Goal: Task Accomplishment & Management: Manage account settings

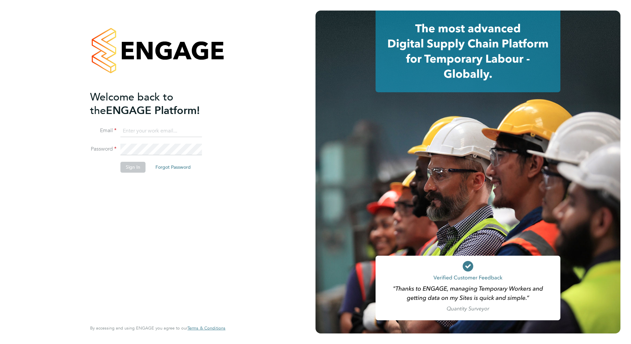
type input "jack.capon@vistry.co.uk"
click at [133, 167] on button "Sign In" at bounding box center [132, 167] width 25 height 11
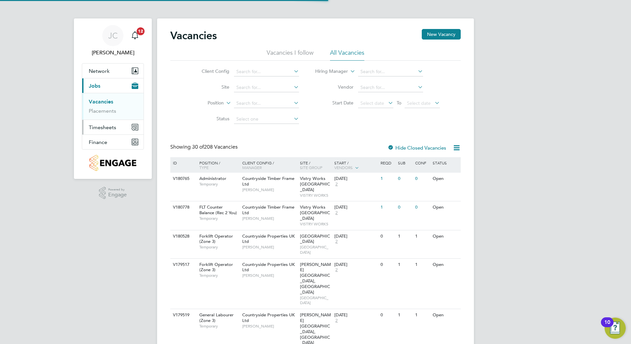
click at [109, 127] on span "Timesheets" at bounding box center [102, 127] width 27 height 6
click at [108, 118] on link "Timesheets" at bounding box center [102, 116] width 27 height 6
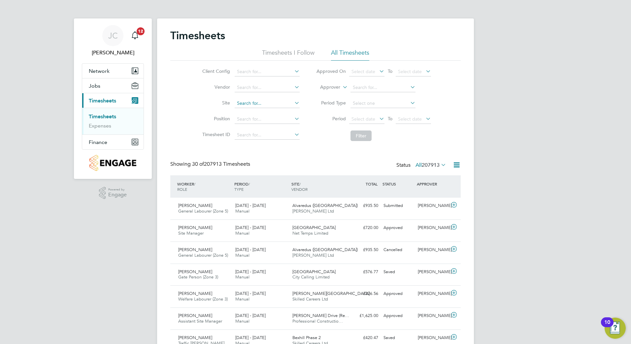
click at [262, 106] on input at bounding box center [267, 103] width 65 height 9
click at [266, 108] on li "Milton Keynes Phase DP6" at bounding box center [290, 112] width 113 height 9
type input "[PERSON_NAME] Keynes Phase DP6"
click at [354, 136] on button "Filter" at bounding box center [360, 136] width 21 height 11
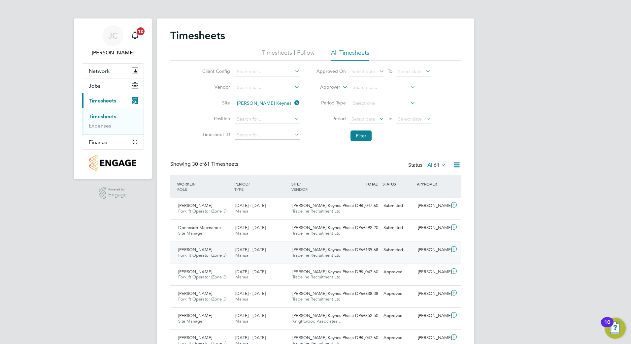
click at [421, 254] on div "[PERSON_NAME]" at bounding box center [432, 250] width 34 height 11
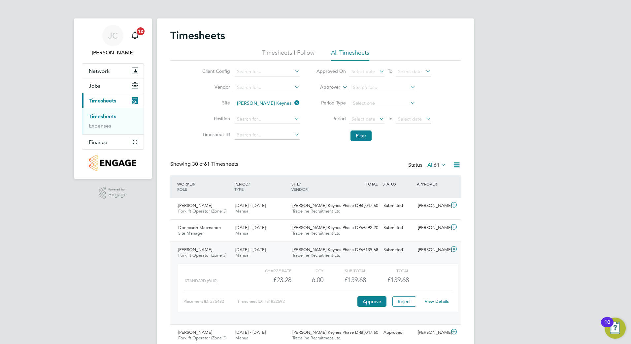
click at [429, 300] on link "View Details" at bounding box center [437, 302] width 24 height 6
click at [394, 209] on div "Submitted" at bounding box center [398, 206] width 34 height 11
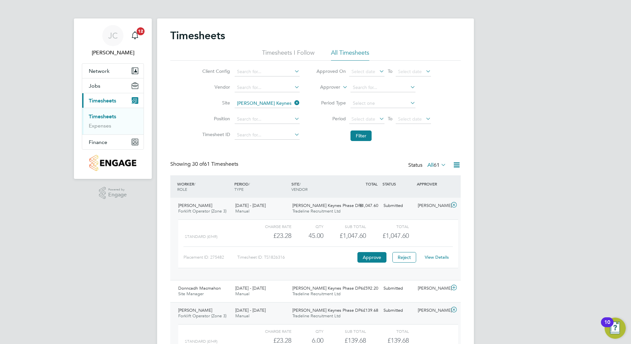
click at [430, 258] on link "View Details" at bounding box center [437, 258] width 24 height 6
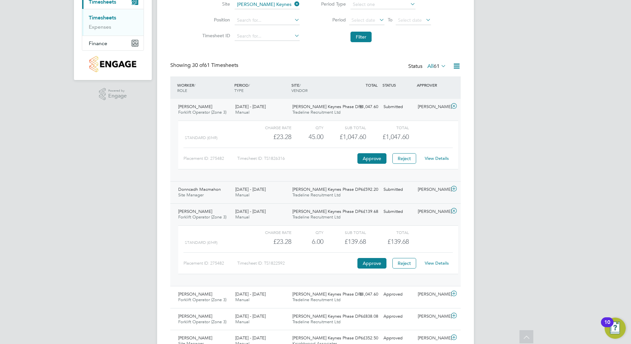
click at [411, 188] on div "Submitted" at bounding box center [398, 189] width 34 height 11
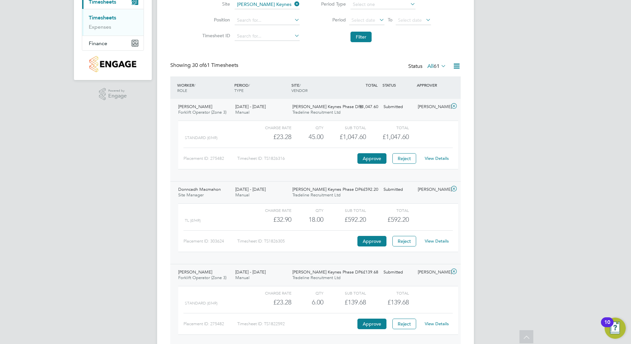
click at [435, 242] on link "View Details" at bounding box center [437, 241] width 24 height 6
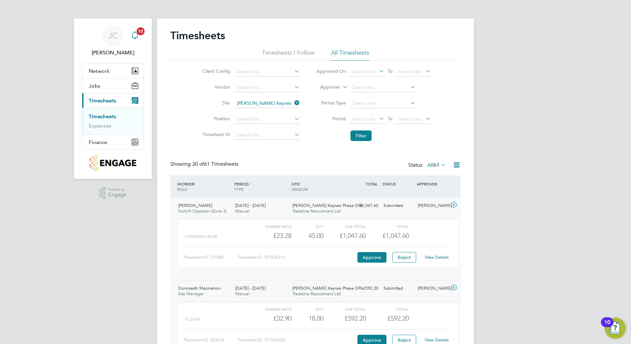
click at [138, 36] on icon "Main navigation" at bounding box center [135, 35] width 8 height 8
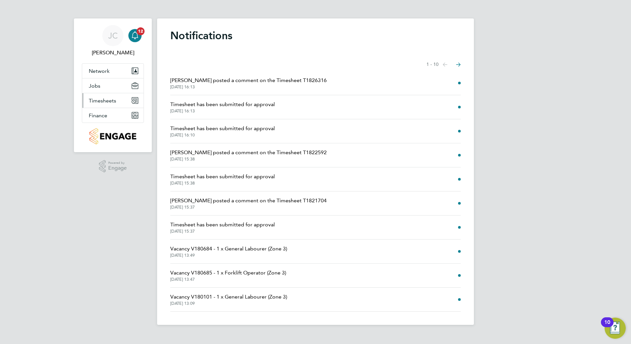
click at [101, 103] on span "Timesheets" at bounding box center [102, 101] width 27 height 6
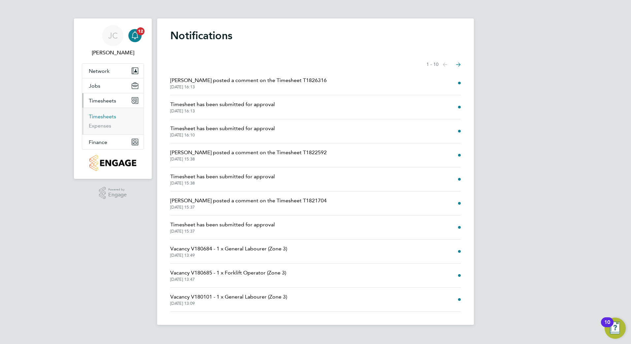
click at [110, 119] on link "Timesheets" at bounding box center [102, 116] width 27 height 6
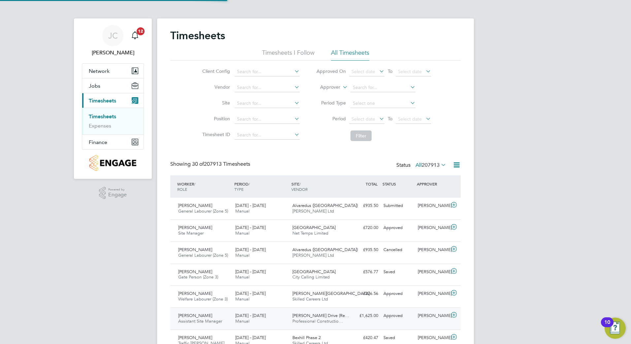
scroll to position [17, 57]
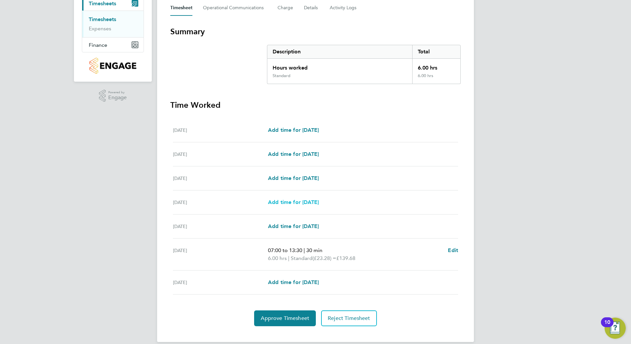
scroll to position [106, 0]
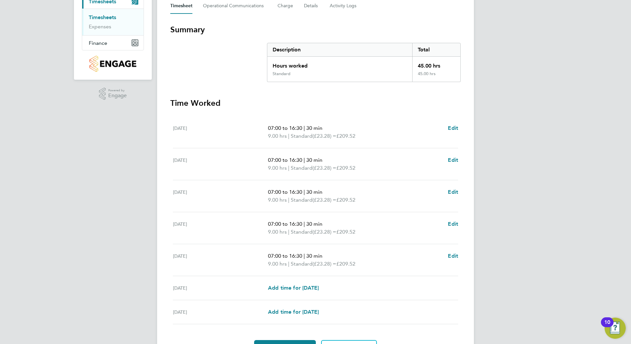
scroll to position [138, 0]
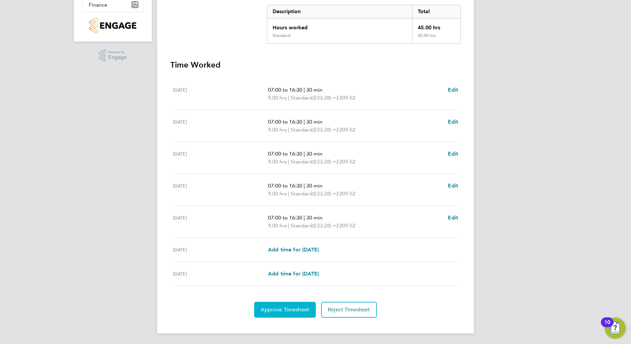
click at [268, 306] on button "Approve Timesheet" at bounding box center [285, 310] width 62 height 16
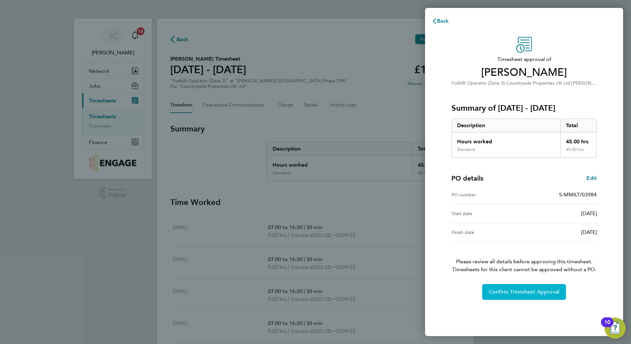
click at [512, 291] on span "Confirm Timesheet Approval" at bounding box center [524, 292] width 71 height 7
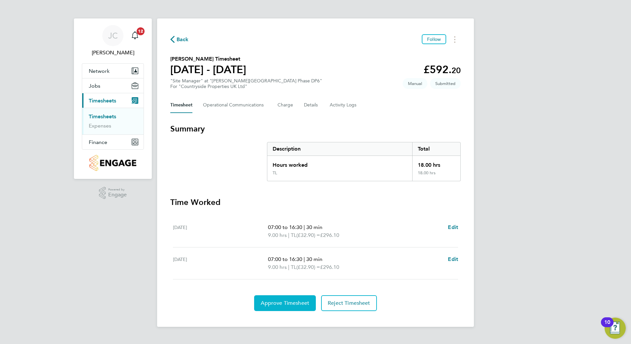
click at [281, 303] on span "Approve Timesheet" at bounding box center [285, 303] width 48 height 7
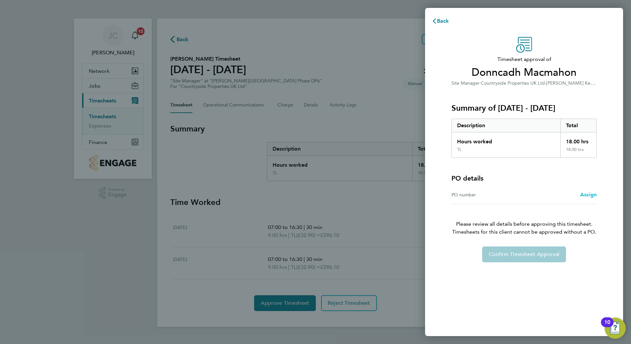
click at [583, 194] on span "Assign" at bounding box center [588, 195] width 16 height 6
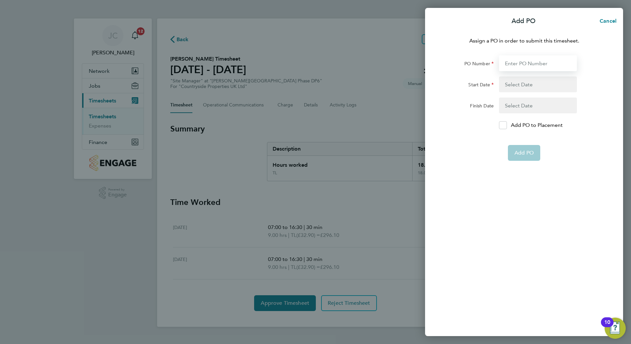
click at [538, 70] on input "PO Number" at bounding box center [538, 63] width 78 height 16
type input "S-MMILT/03984"
type input "[DATE]"
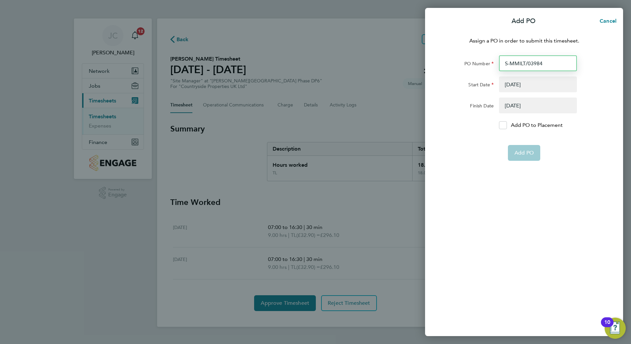
type input "[DATE]"
click at [526, 85] on button "button" at bounding box center [538, 85] width 78 height 16
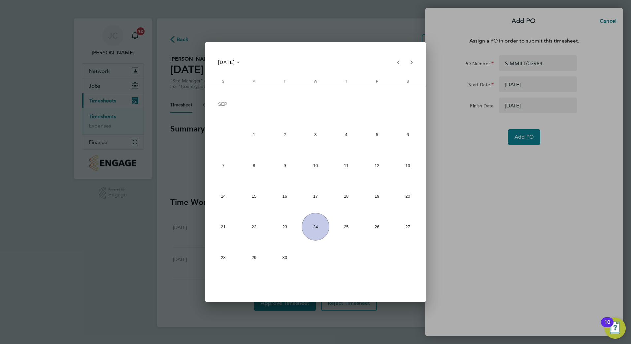
click at [263, 200] on span "15" at bounding box center [254, 196] width 28 height 28
type input "[DATE]"
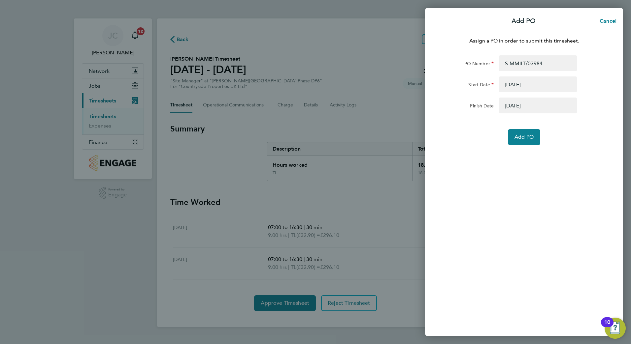
click at [537, 98] on button "button" at bounding box center [538, 106] width 78 height 16
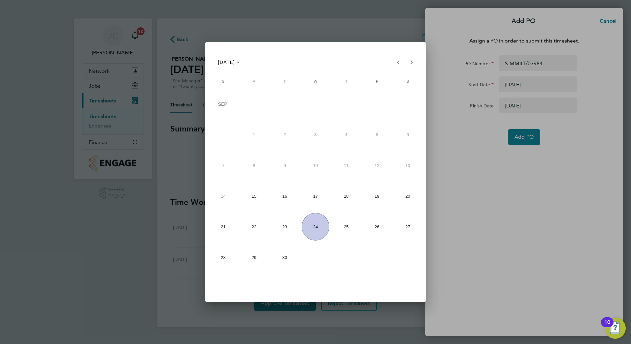
click at [228, 230] on span "21" at bounding box center [223, 227] width 28 height 28
type input "[DATE]"
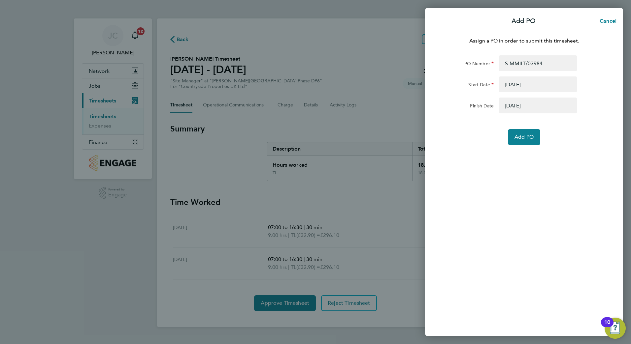
click at [521, 148] on div "Assign a PO in order to submit this timesheet. PO Number S-MMILT/03984 Start Da…" at bounding box center [524, 182] width 198 height 307
click at [525, 137] on span "Add PO" at bounding box center [523, 137] width 19 height 7
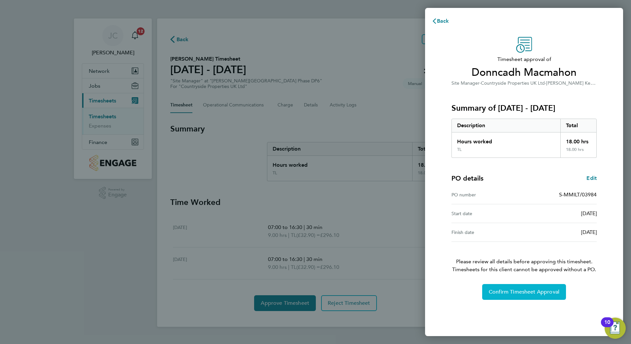
click at [530, 294] on span "Confirm Timesheet Approval" at bounding box center [524, 292] width 71 height 7
